Goal: Information Seeking & Learning: Learn about a topic

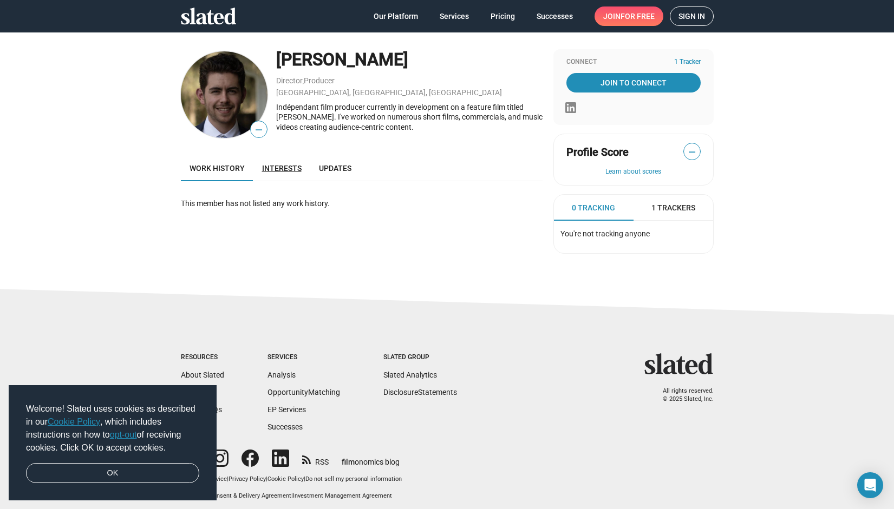
click at [274, 170] on span "Interests" at bounding box center [282, 168] width 40 height 9
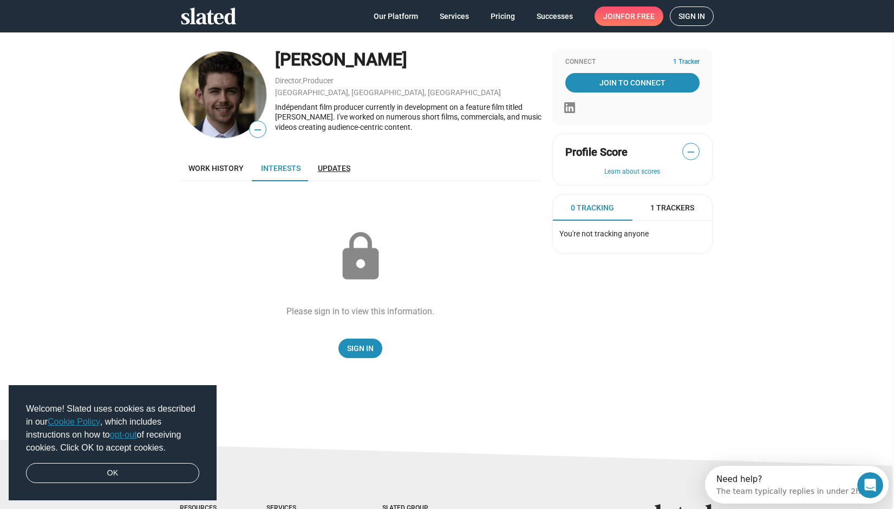
drag, startPoint x: 321, startPoint y: 168, endPoint x: 308, endPoint y: 169, distance: 13.0
click at [320, 168] on span "Updates" at bounding box center [334, 168] width 32 height 9
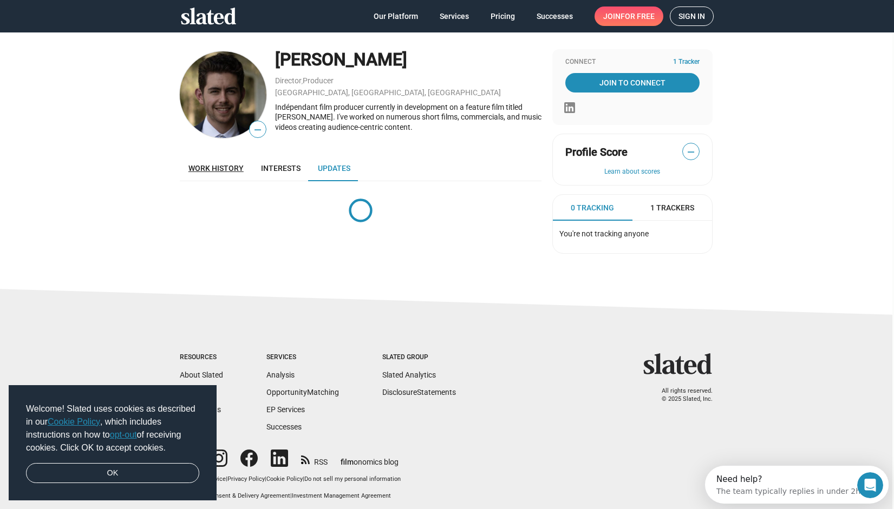
click at [224, 170] on span "Work history" at bounding box center [215, 168] width 55 height 9
